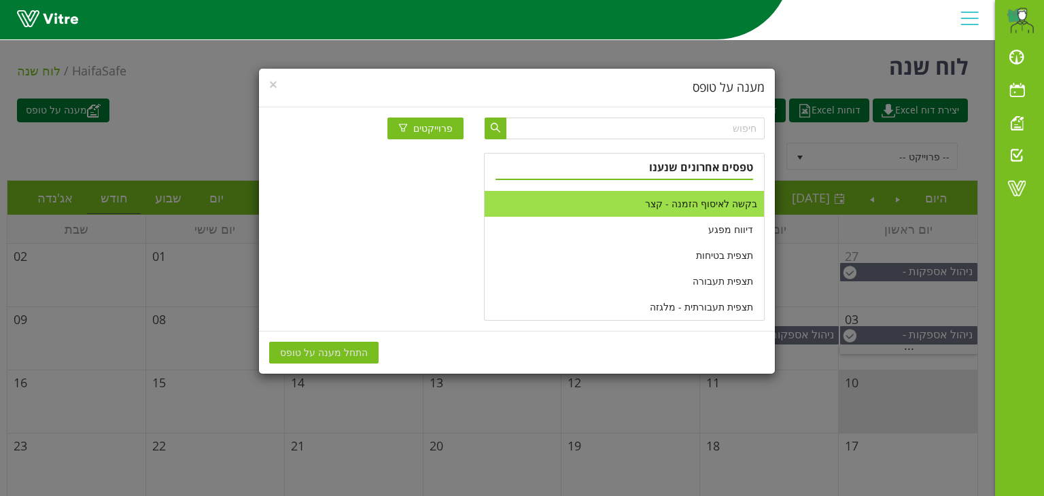
click at [715, 210] on li "בקשה לאיסוף הזמנה - קצר" at bounding box center [624, 204] width 279 height 26
drag, startPoint x: 348, startPoint y: 354, endPoint x: 364, endPoint y: 341, distance: 21.2
click at [350, 353] on span "התחל מענה על טופס" at bounding box center [324, 352] width 88 height 15
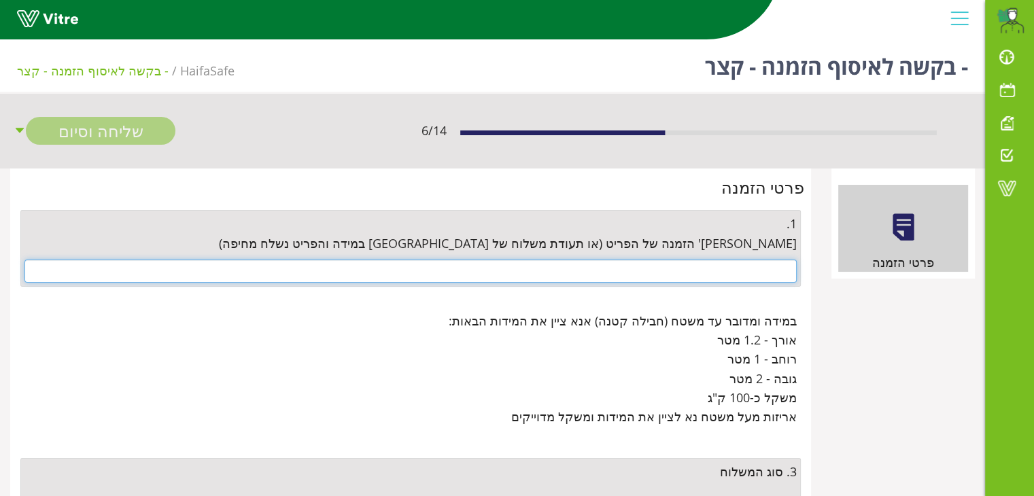
click at [708, 268] on input "text" at bounding box center [410, 271] width 772 height 23
paste input "4500671502"
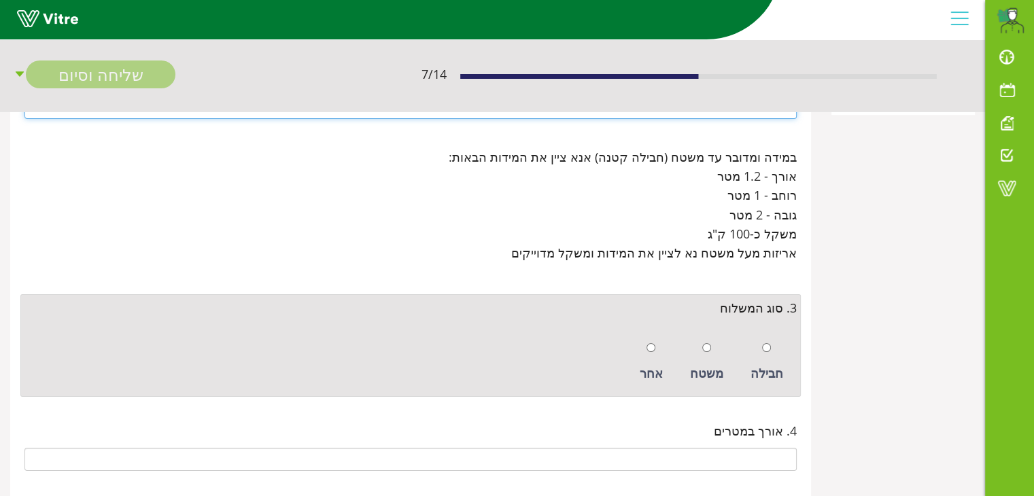
scroll to position [204, 0]
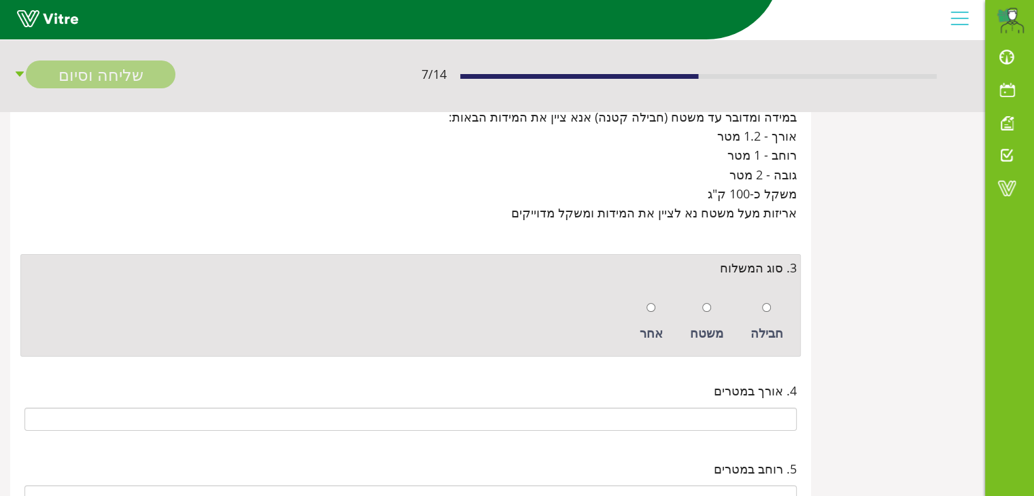
type input "4500671502"
click at [765, 305] on input "radio" at bounding box center [766, 307] width 9 height 9
radio input "true"
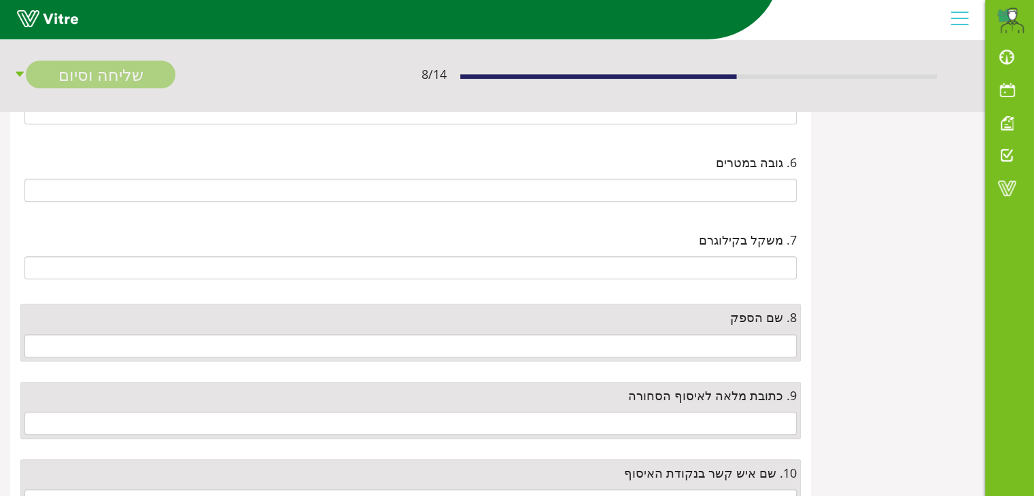
scroll to position [612, 0]
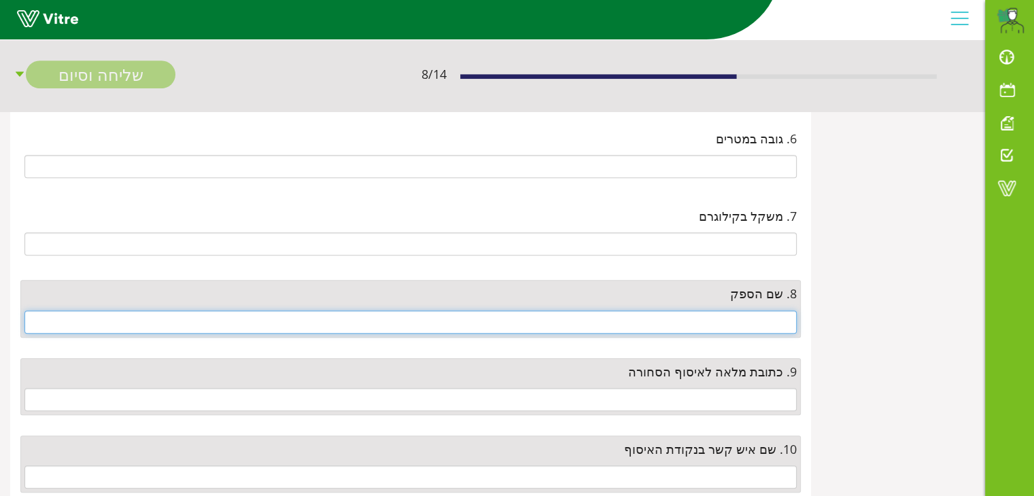
click at [767, 324] on input "text" at bounding box center [410, 322] width 772 height 23
type input "t"
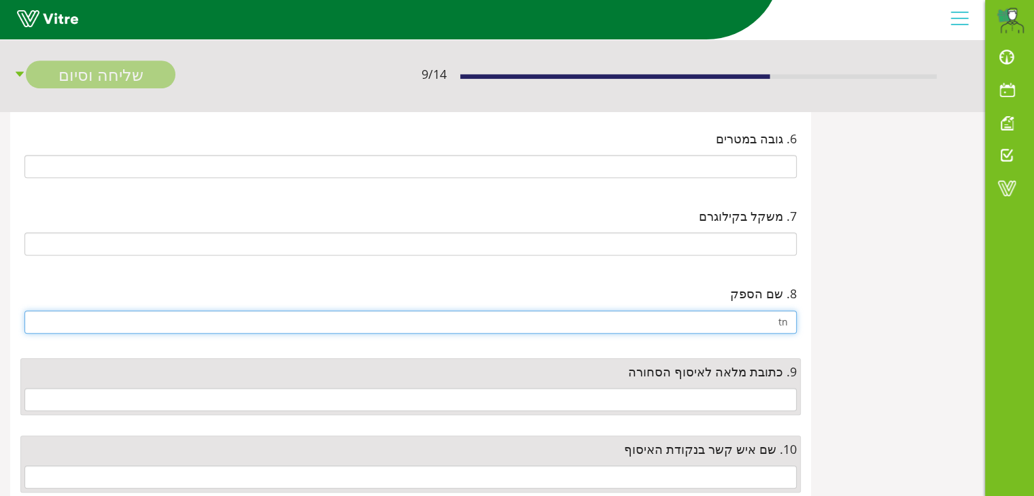
type input "t"
type input "אמ.[GEOGRAPHIC_DATA].סי"
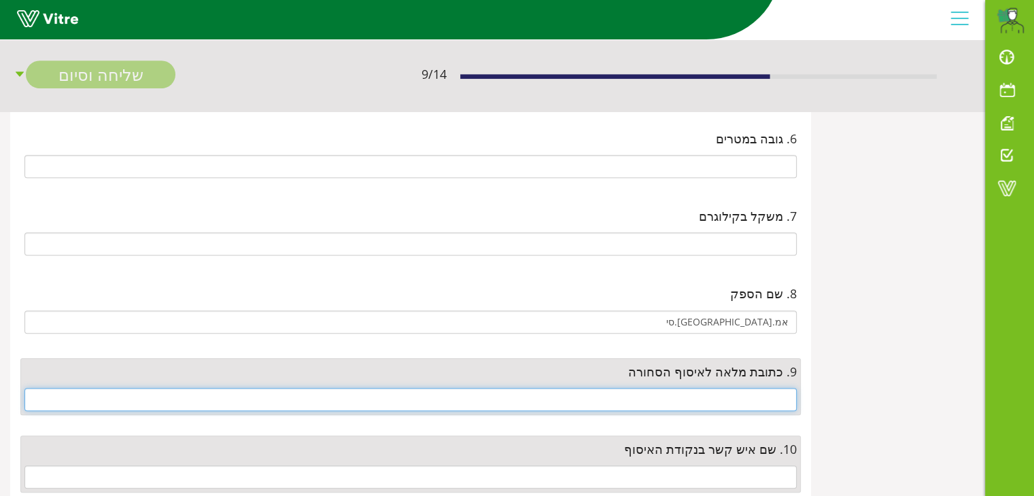
click at [723, 408] on input "text" at bounding box center [410, 399] width 772 height 23
paste input "ברח' הגביש 3, א.ת [GEOGRAPHIC_DATA]"
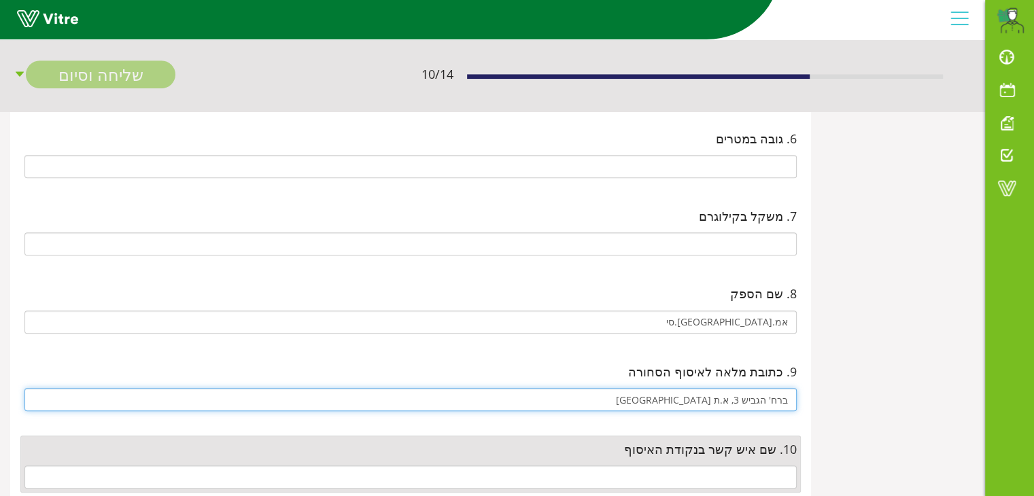
click at [784, 398] on input "ברח' הגביש 3, א.ת [GEOGRAPHIC_DATA]" at bounding box center [410, 399] width 772 height 23
type input "רח' הגביש 3, א.ת [GEOGRAPHIC_DATA]"
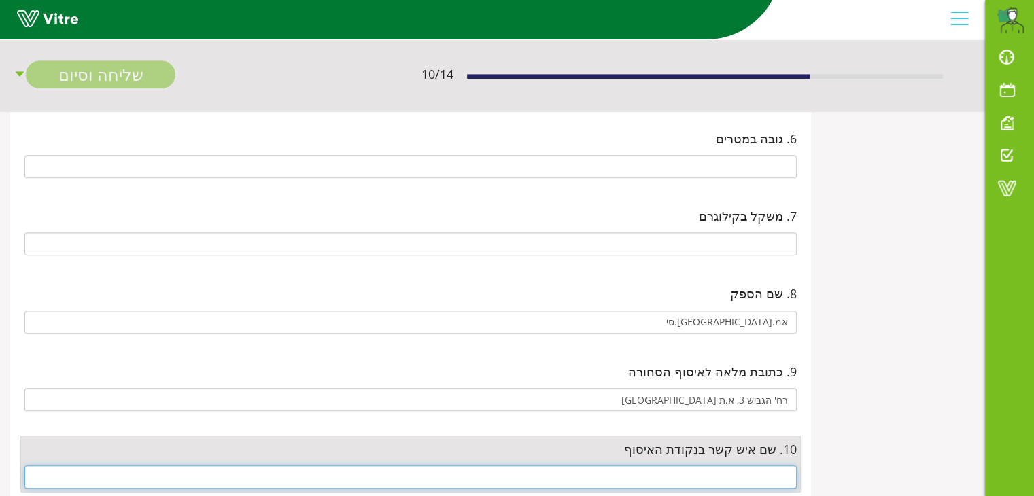
click at [732, 466] on input "text" at bounding box center [410, 477] width 772 height 23
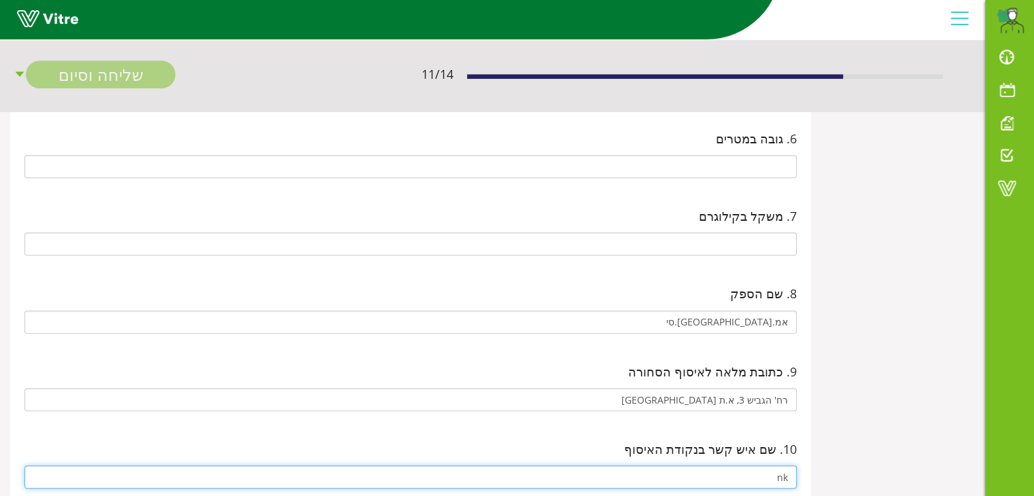
type input "n"
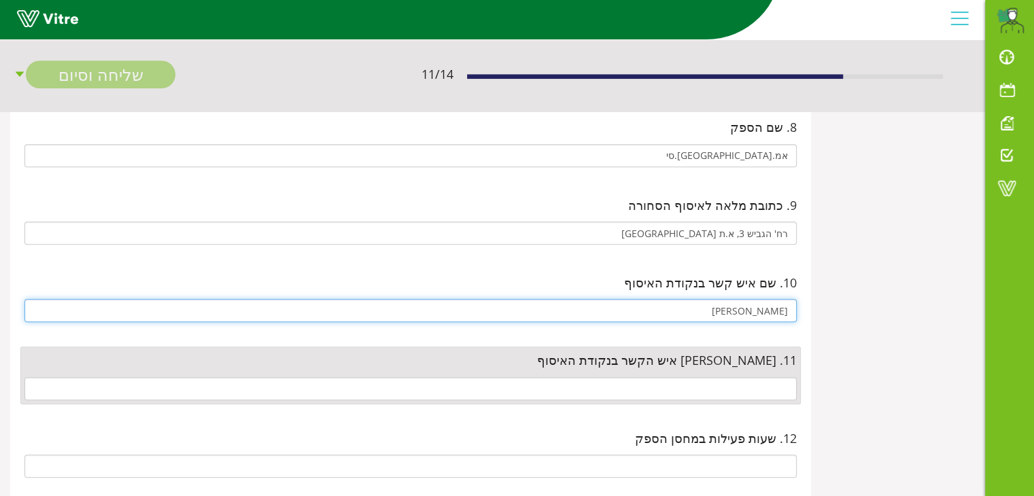
scroll to position [816, 0]
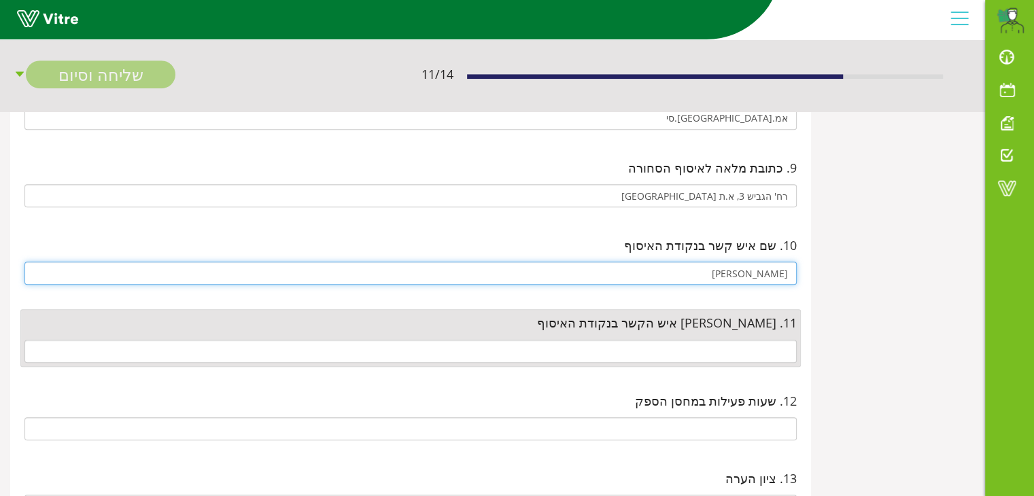
type input "[PERSON_NAME]"
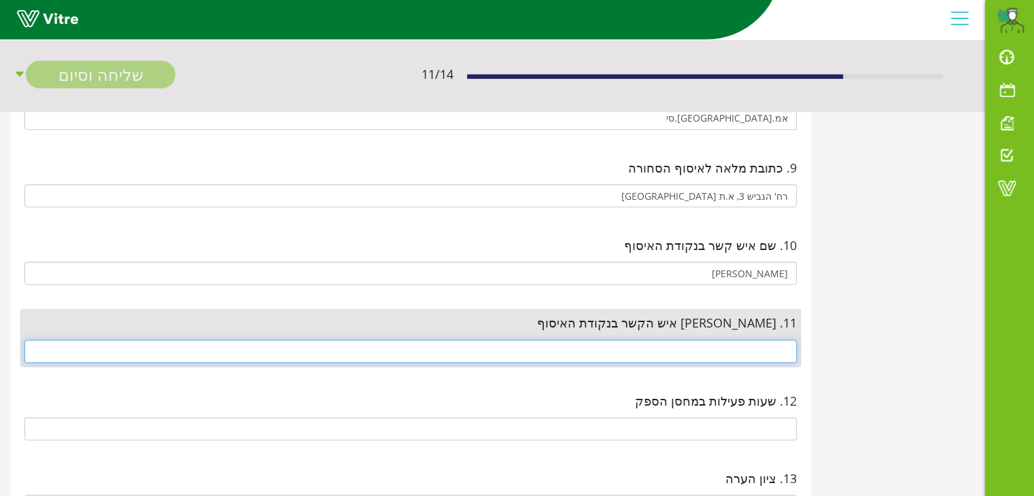
click at [764, 347] on input "text" at bounding box center [410, 351] width 772 height 23
paste input "[US_EMPLOYER_IDENTIFICATION_NUMBER]"
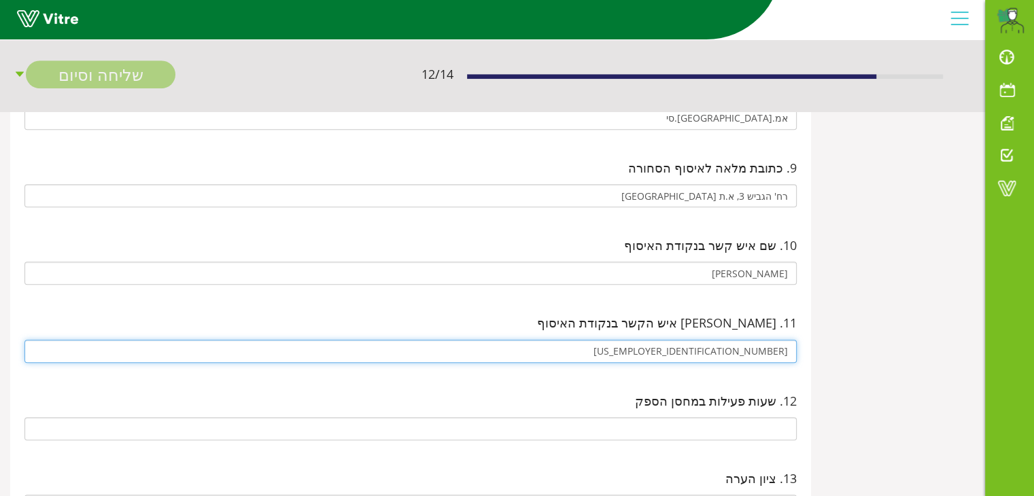
click at [744, 348] on input "[US_EMPLOYER_IDENTIFICATION_NUMBER]" at bounding box center [410, 351] width 772 height 23
type input "036227729"
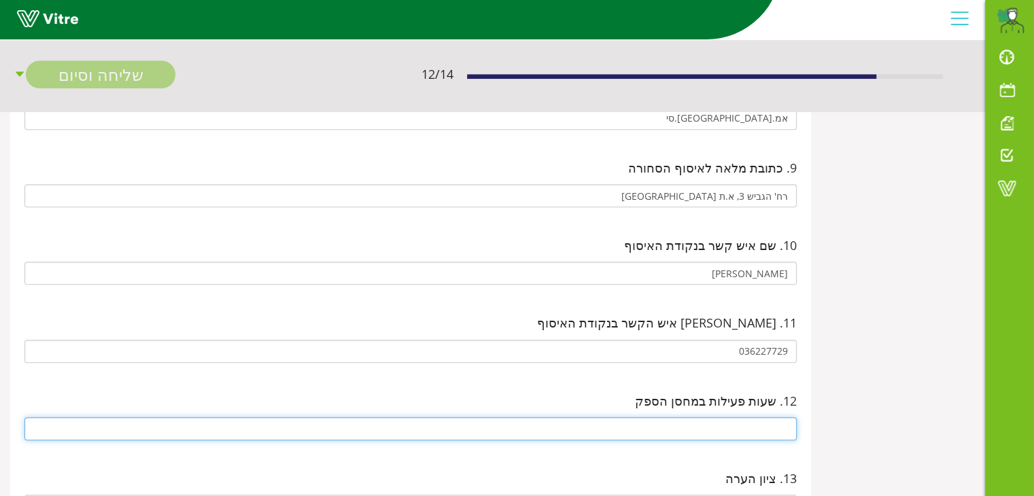
click at [742, 429] on input "text" at bounding box center [410, 428] width 772 height 23
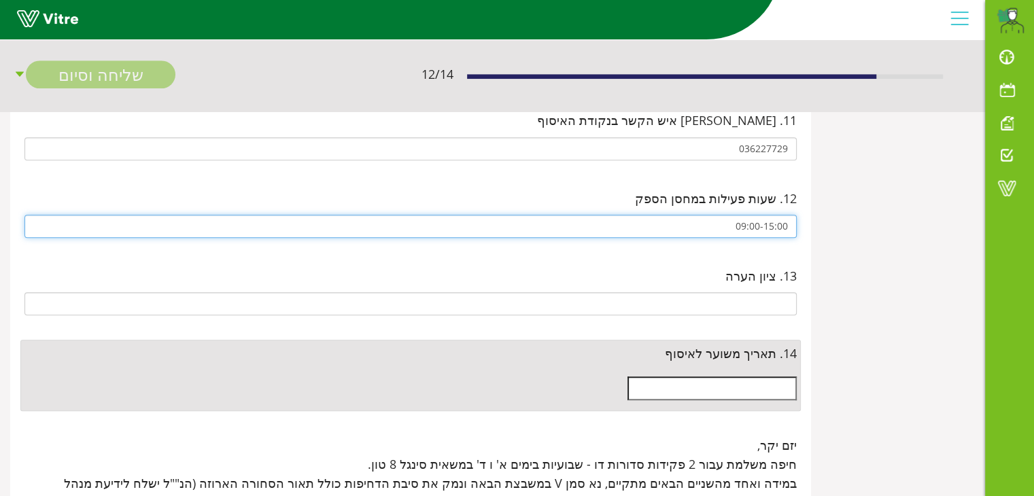
scroll to position [1020, 0]
type input "09:00-15:00"
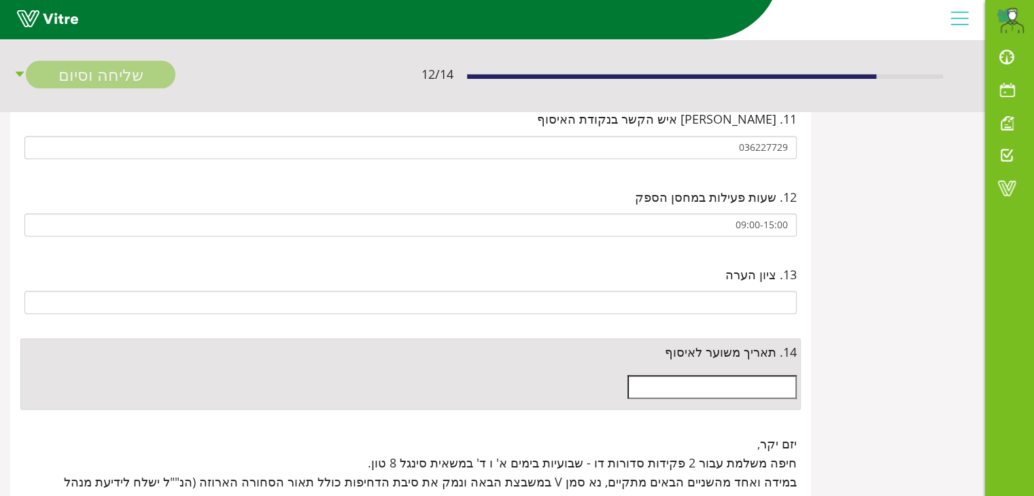
click at [756, 377] on input "text" at bounding box center [711, 386] width 169 height 23
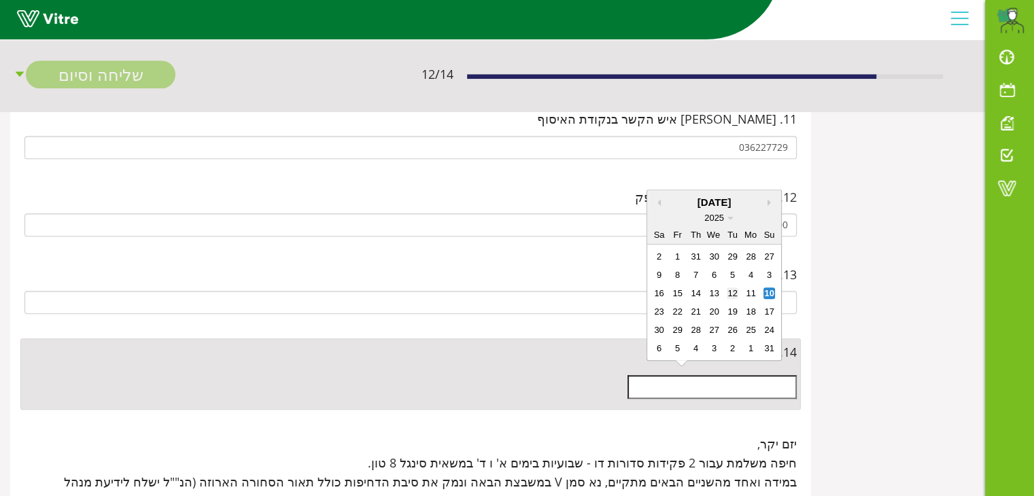
click at [736, 296] on div "12" at bounding box center [733, 294] width 12 height 12
type input "[DATE]"
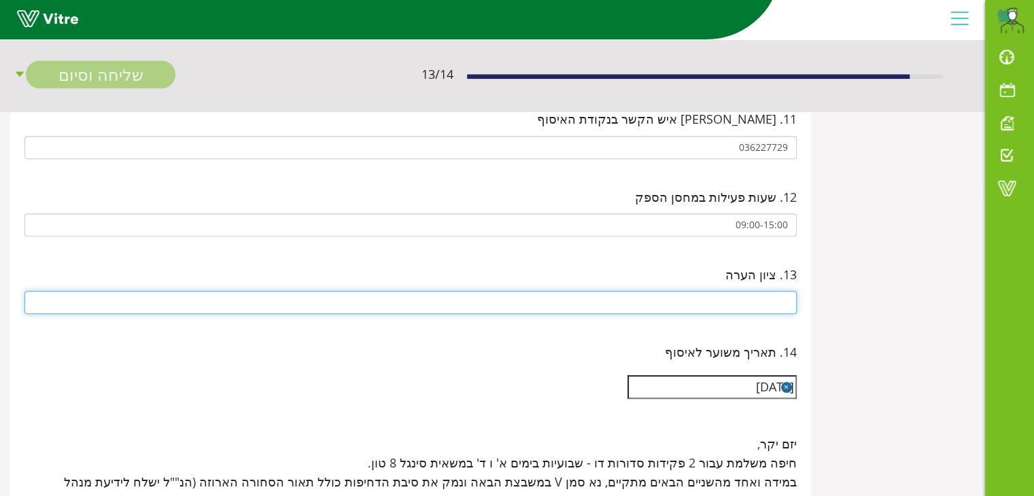
click at [767, 303] on input "text" at bounding box center [410, 302] width 772 height 23
paste input "חובה לציין בעת האיסוף [PERSON_NAME]' חש' זו או [PERSON_NAME]' הזמנתכם"
click at [661, 300] on input "חובה לציין בעת האיסוף [PERSON_NAME]' חש' זו או [PERSON_NAME]' הזמנתכם" at bounding box center [410, 302] width 772 height 23
paste input "414648"
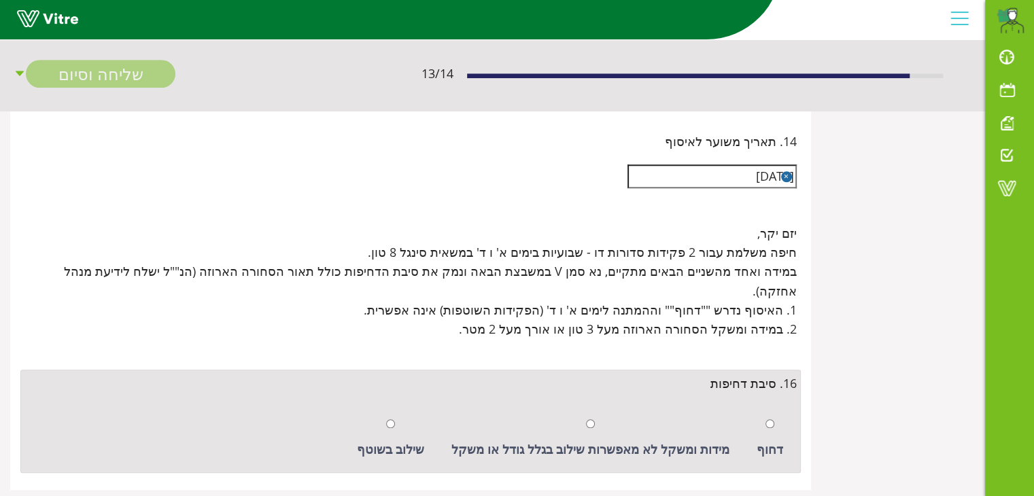
scroll to position [1234, 0]
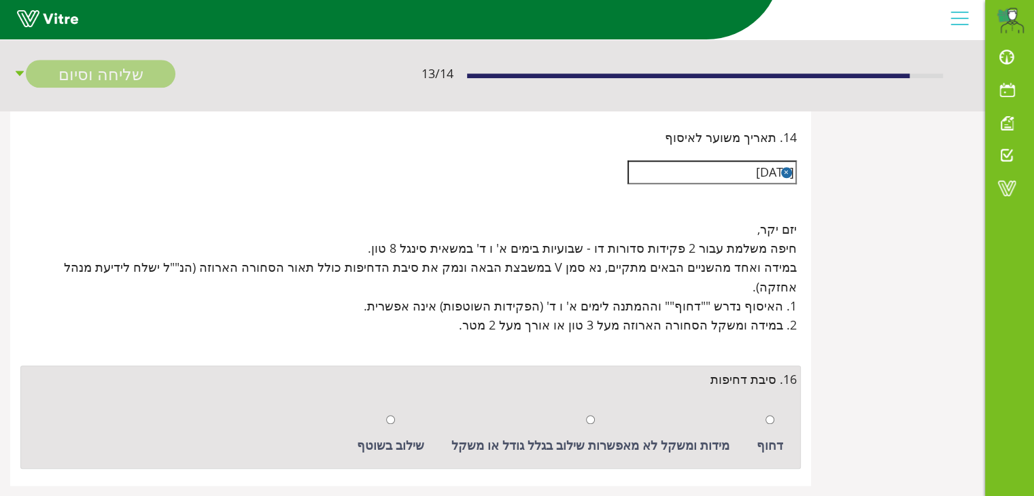
type input "חובה לציין בעת האיסוף [PERSON_NAME]' חש' זו (414648) או [PERSON_NAME]' הזמנתכם"
click at [395, 415] on input "radio" at bounding box center [390, 419] width 9 height 9
radio input "true"
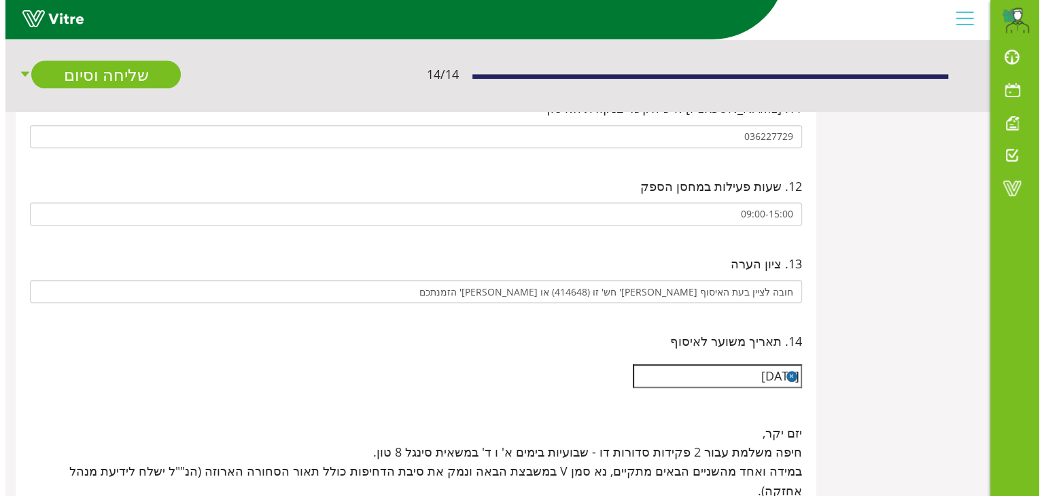
scroll to position [759, 0]
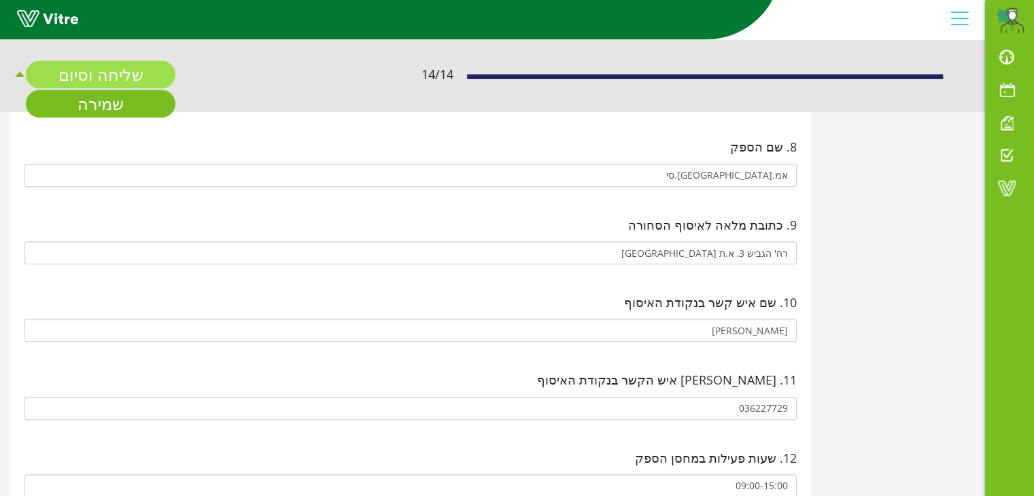
click at [120, 61] on link "שליחה וסיום" at bounding box center [101, 74] width 150 height 28
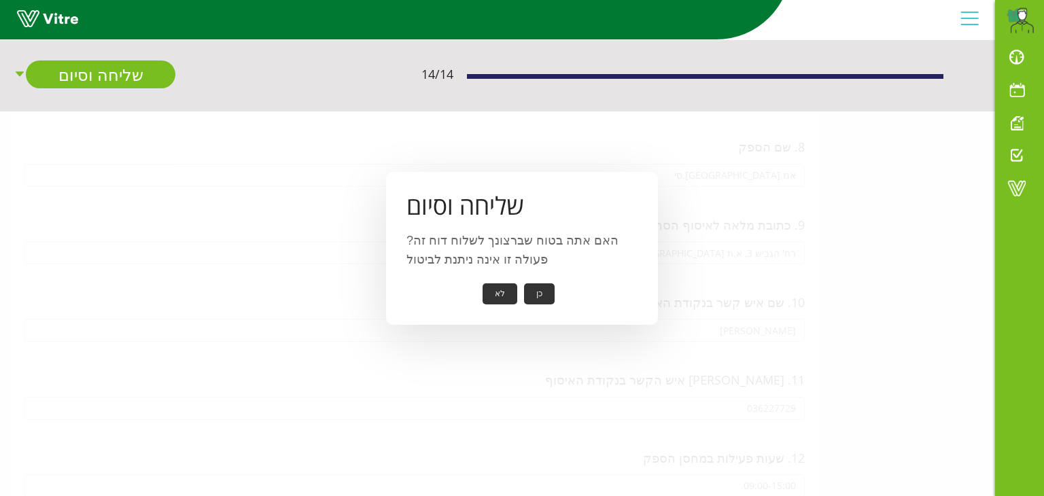
click at [538, 294] on button "כן" at bounding box center [539, 293] width 31 height 21
